Goal: Information Seeking & Learning: Learn about a topic

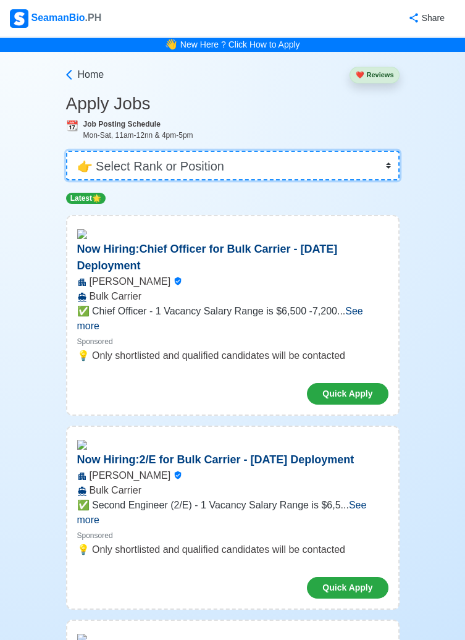
click at [376, 165] on select "👉 Select Rank or Position Master Chief Officer 2nd Officer 3rd Officer Junior O…" at bounding box center [233, 166] width 334 height 30
select select "Master"
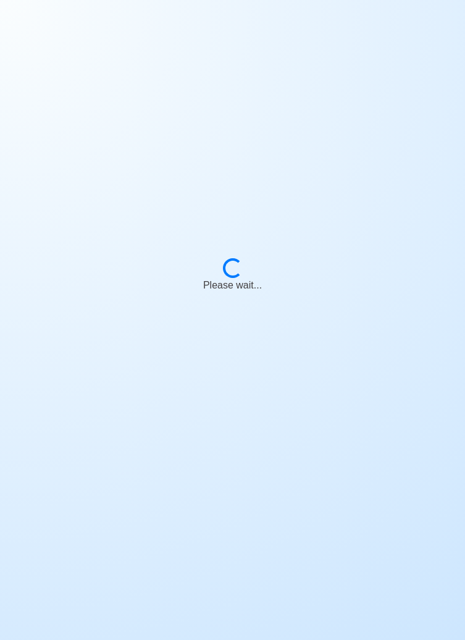
scroll to position [59, 0]
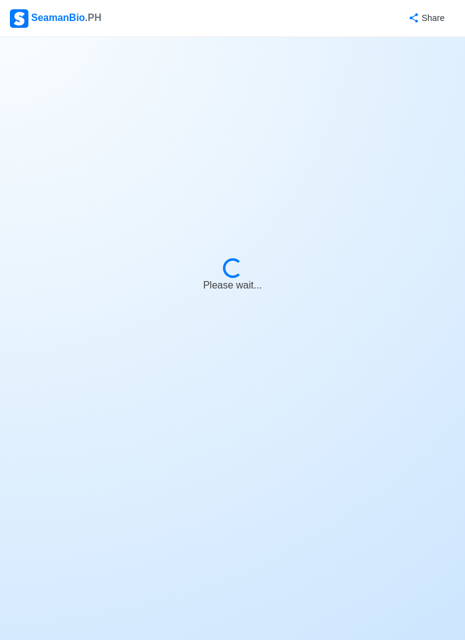
select select "Master"
